Goal: Transaction & Acquisition: Subscribe to service/newsletter

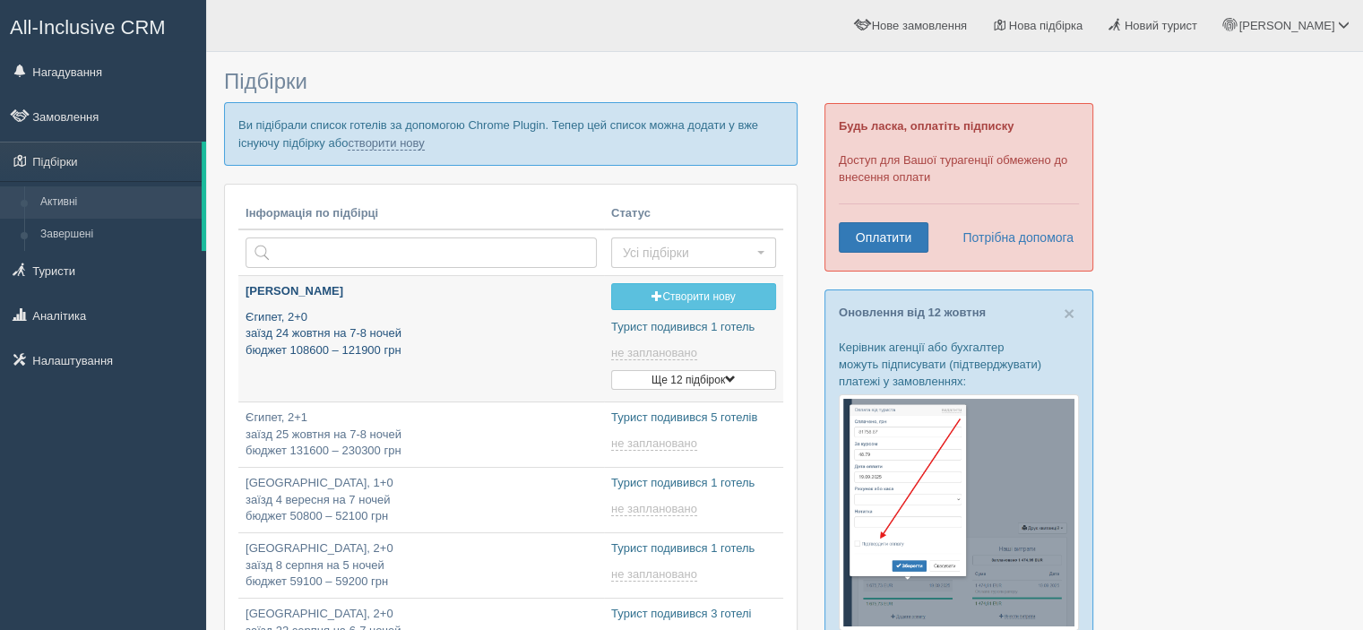
type input "[DATE] 13:45"
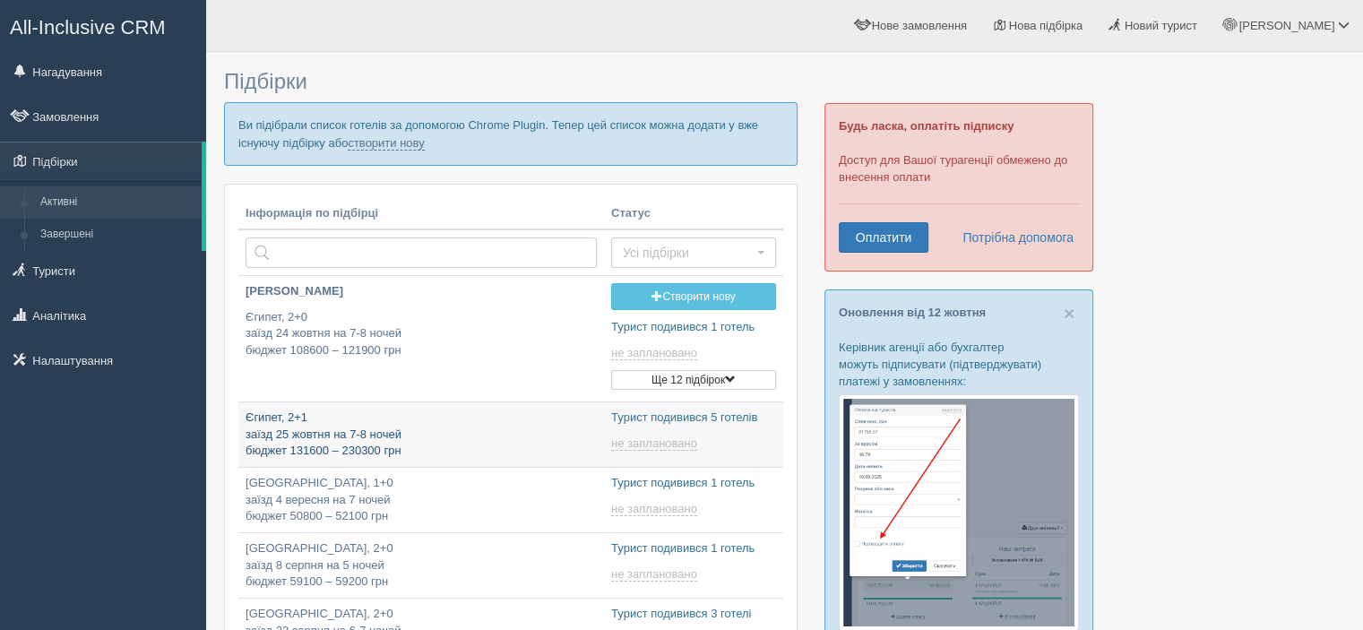
type input "[DATE] 9:55"
type input "[DATE] 16:40"
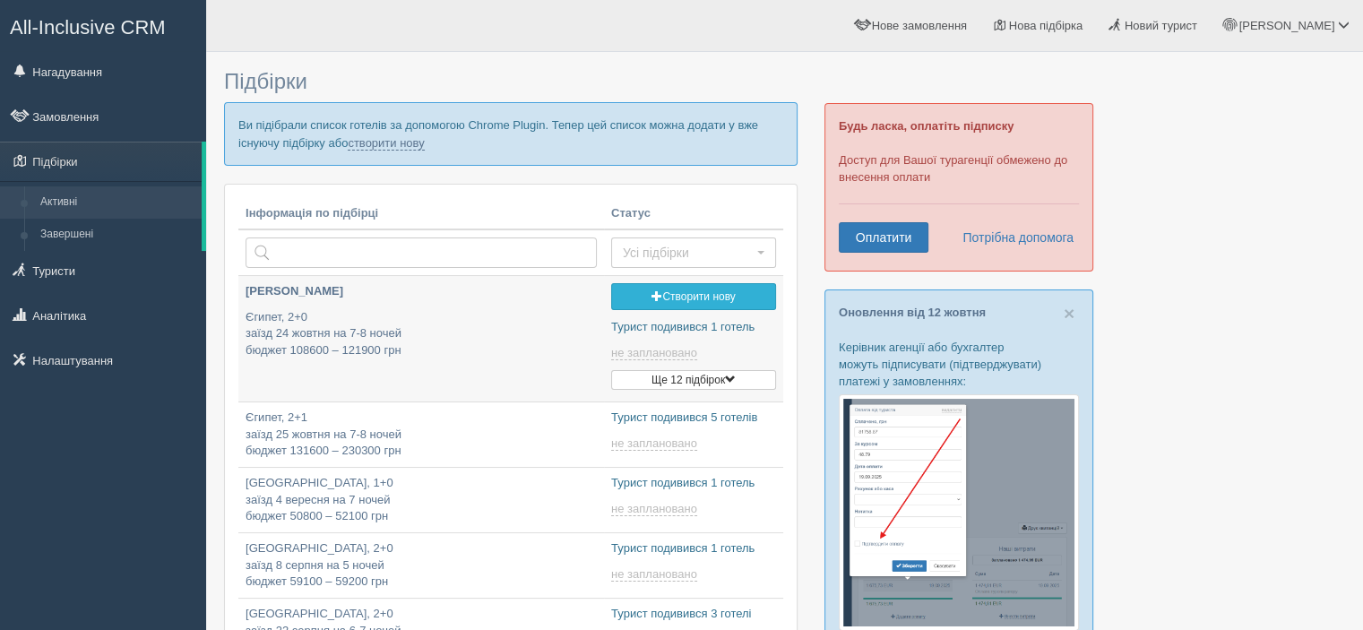
click at [696, 297] on link "Створити нову" at bounding box center [693, 296] width 165 height 27
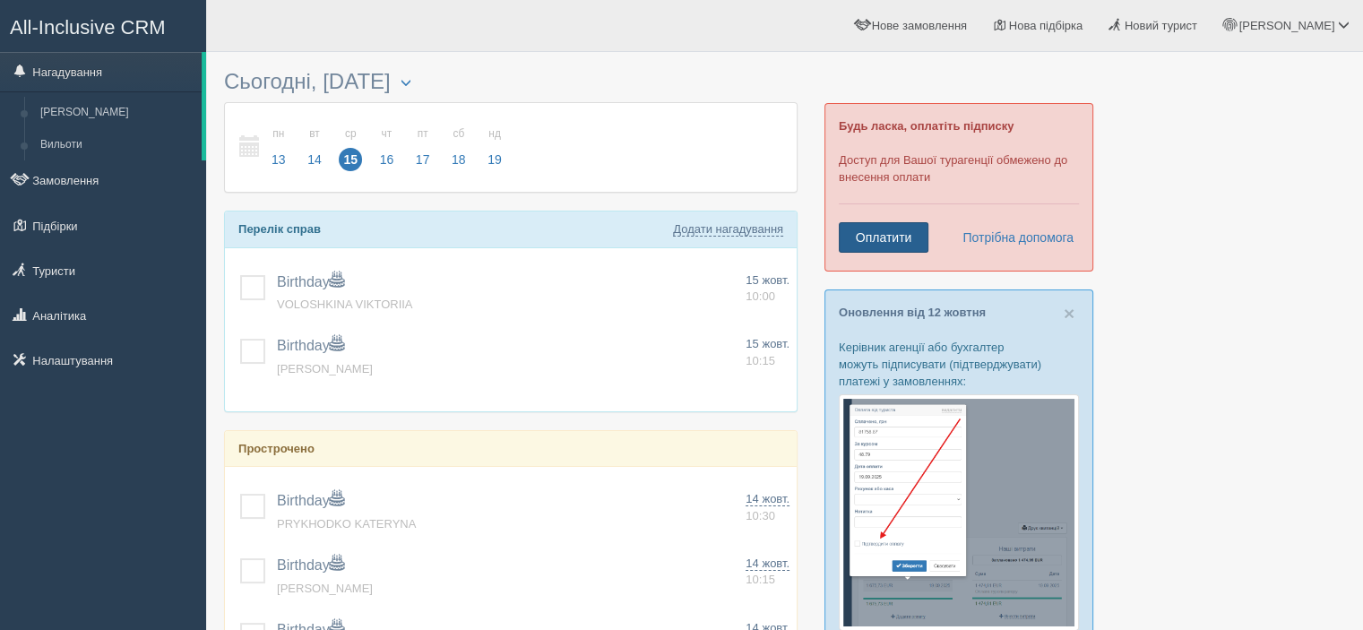
click at [904, 240] on link "Оплатити" at bounding box center [884, 237] width 90 height 30
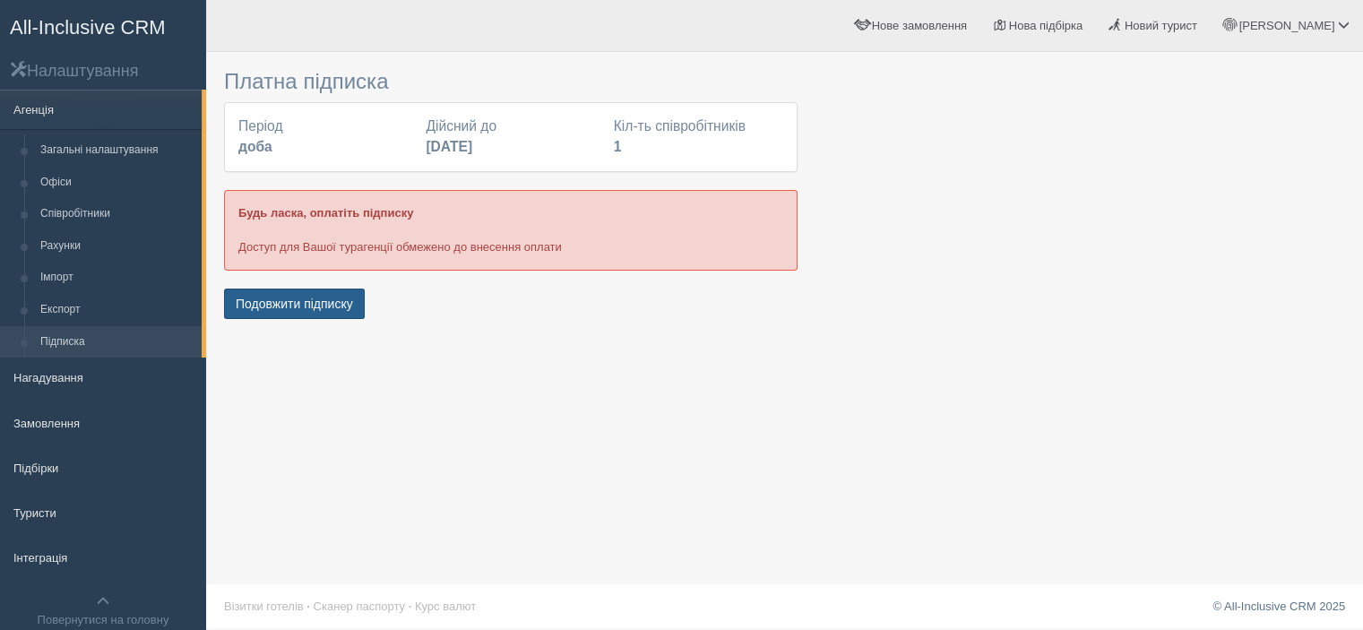
click at [303, 299] on button "Подовжити підписку" at bounding box center [294, 304] width 141 height 30
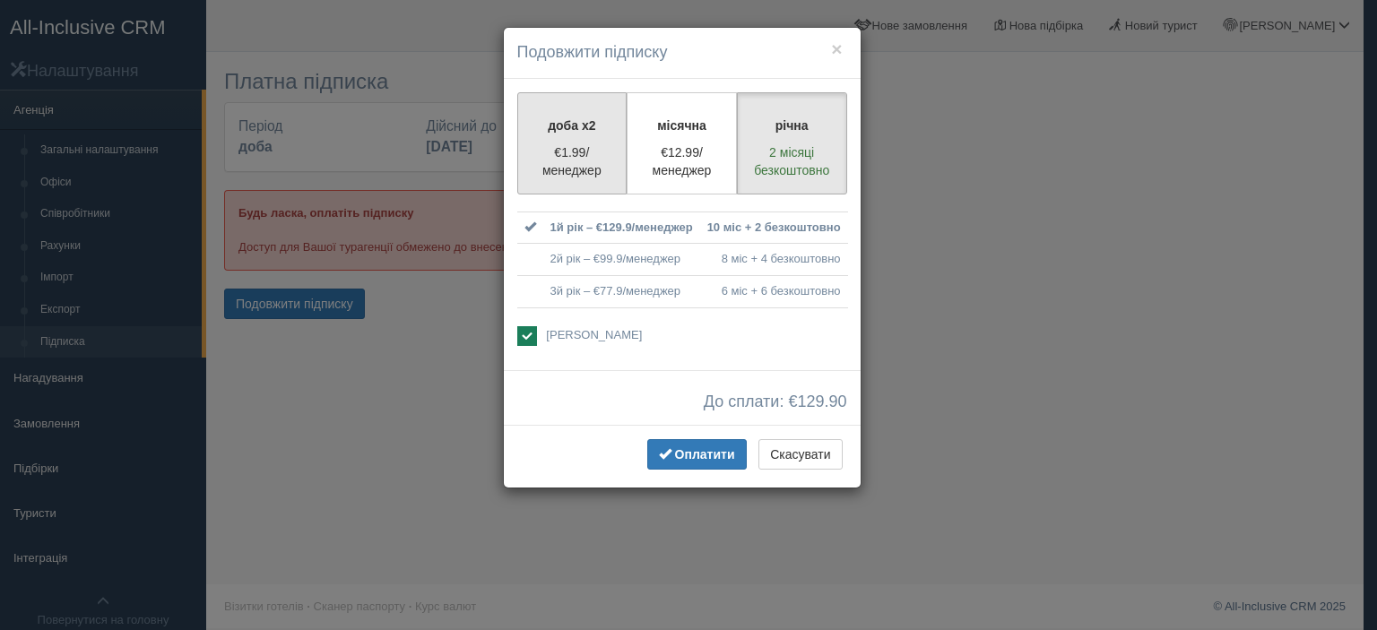
click at [559, 128] on p "доба x2" at bounding box center [572, 126] width 87 height 18
radio input "true"
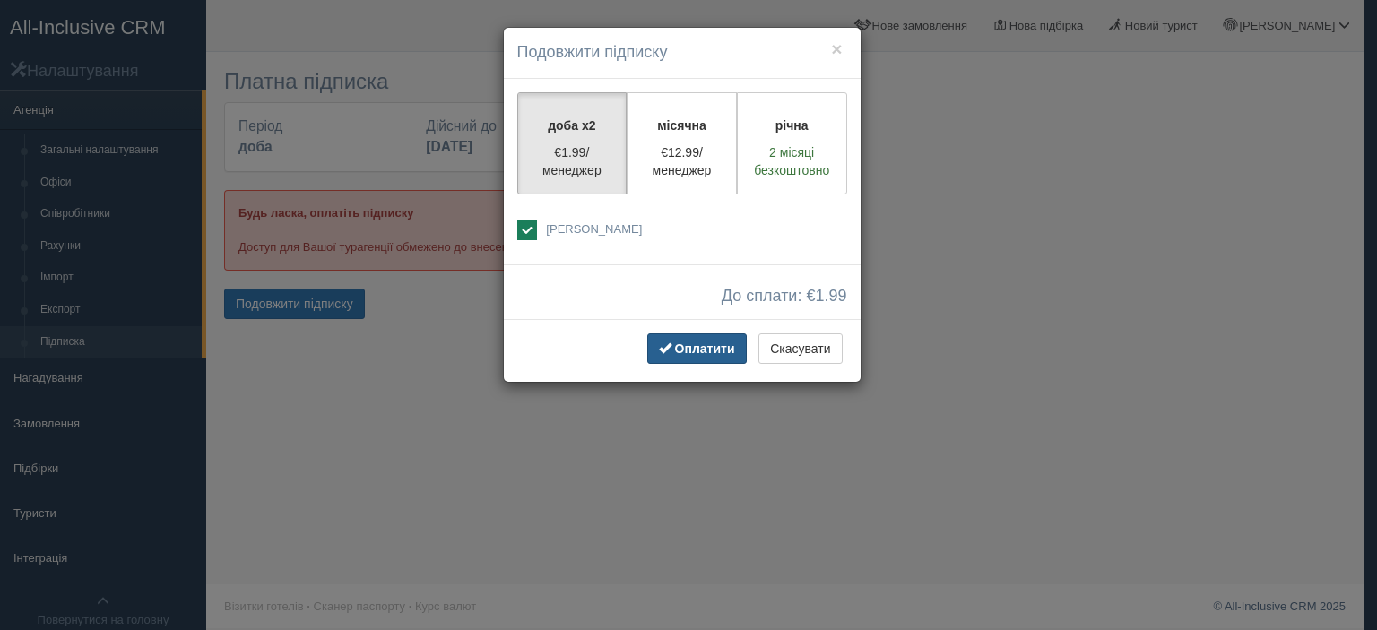
click at [692, 346] on span "Оплатити" at bounding box center [705, 349] width 60 height 14
